Goal: Use online tool/utility: Utilize a website feature to perform a specific function

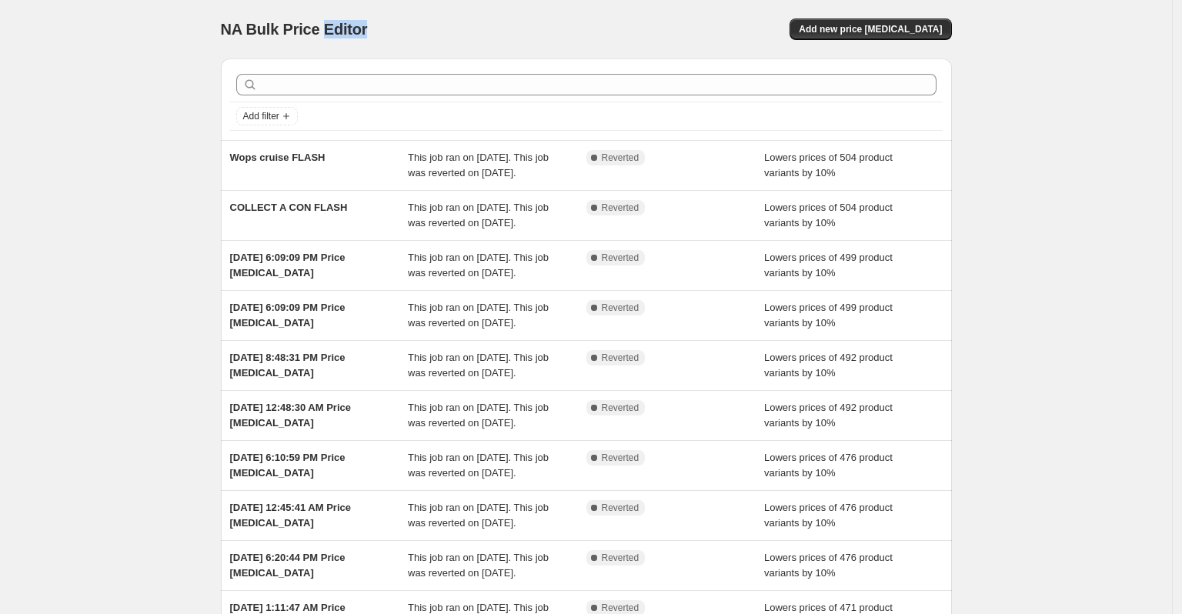
click at [348, 41] on div "NA Bulk Price Editor. This page is ready NA Bulk Price Editor Add new price [ME…" at bounding box center [586, 29] width 731 height 58
